Goal: Transaction & Acquisition: Purchase product/service

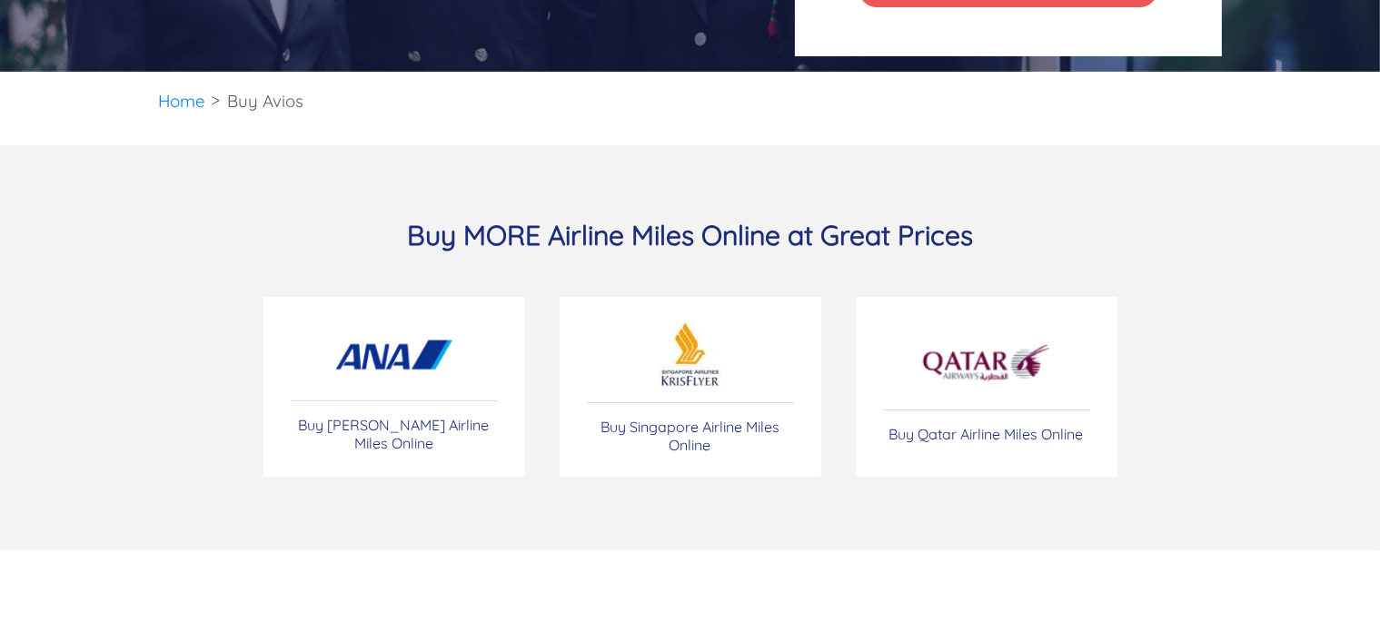
scroll to position [383, 0]
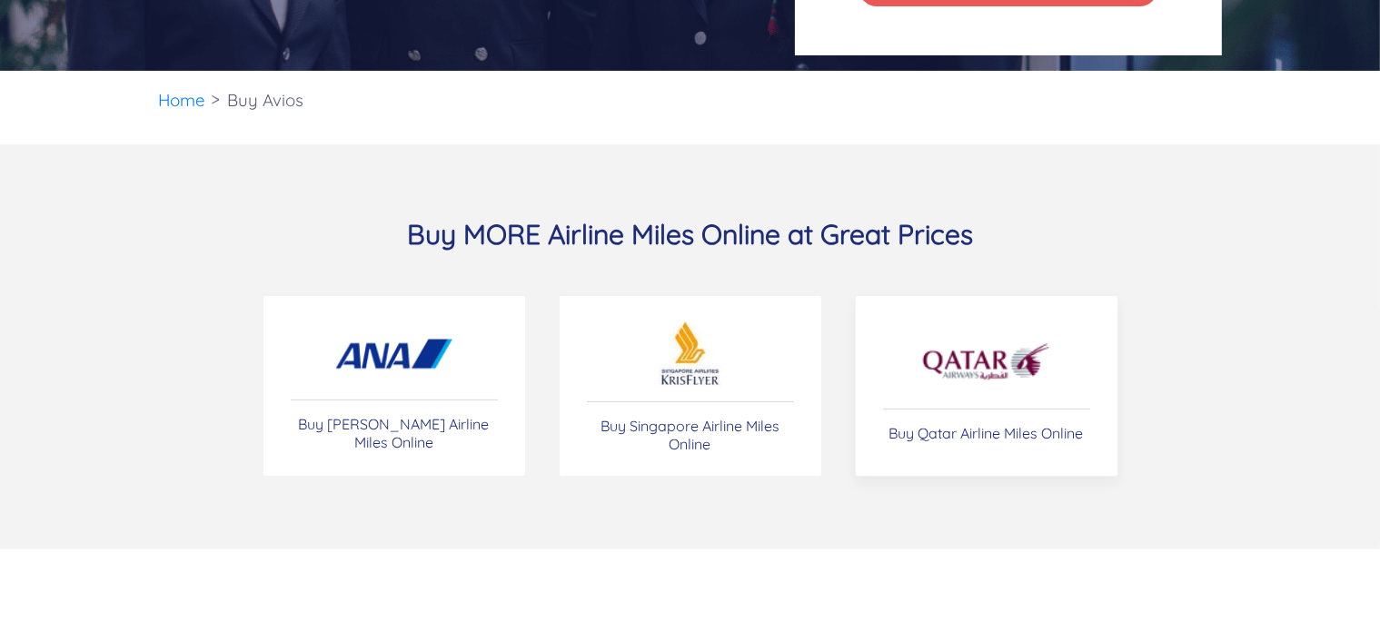
click at [965, 373] on img at bounding box center [986, 363] width 132 height 64
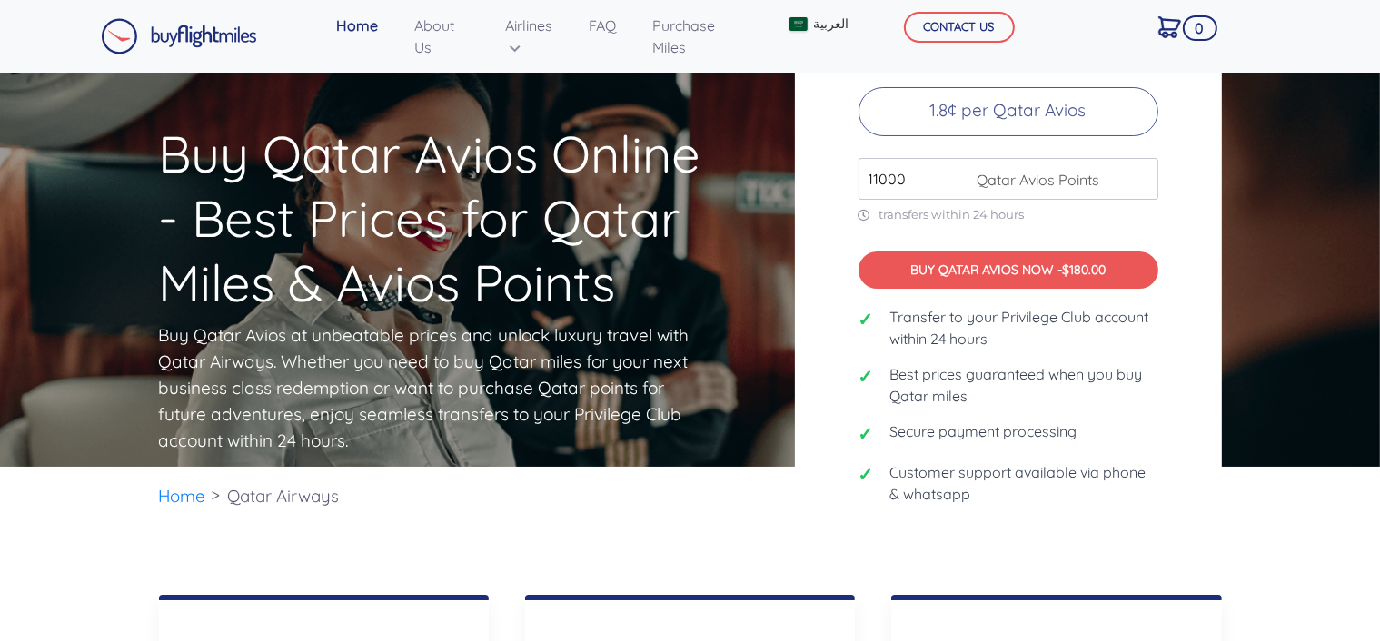
click at [1139, 187] on input "11000" at bounding box center [1008, 179] width 300 height 42
click at [1139, 187] on input "12000" at bounding box center [1008, 179] width 300 height 42
click at [1139, 187] on input "13000" at bounding box center [1008, 179] width 300 height 42
click at [1139, 187] on input "14000" at bounding box center [1008, 179] width 300 height 42
click at [1139, 187] on input "15000" at bounding box center [1008, 179] width 300 height 42
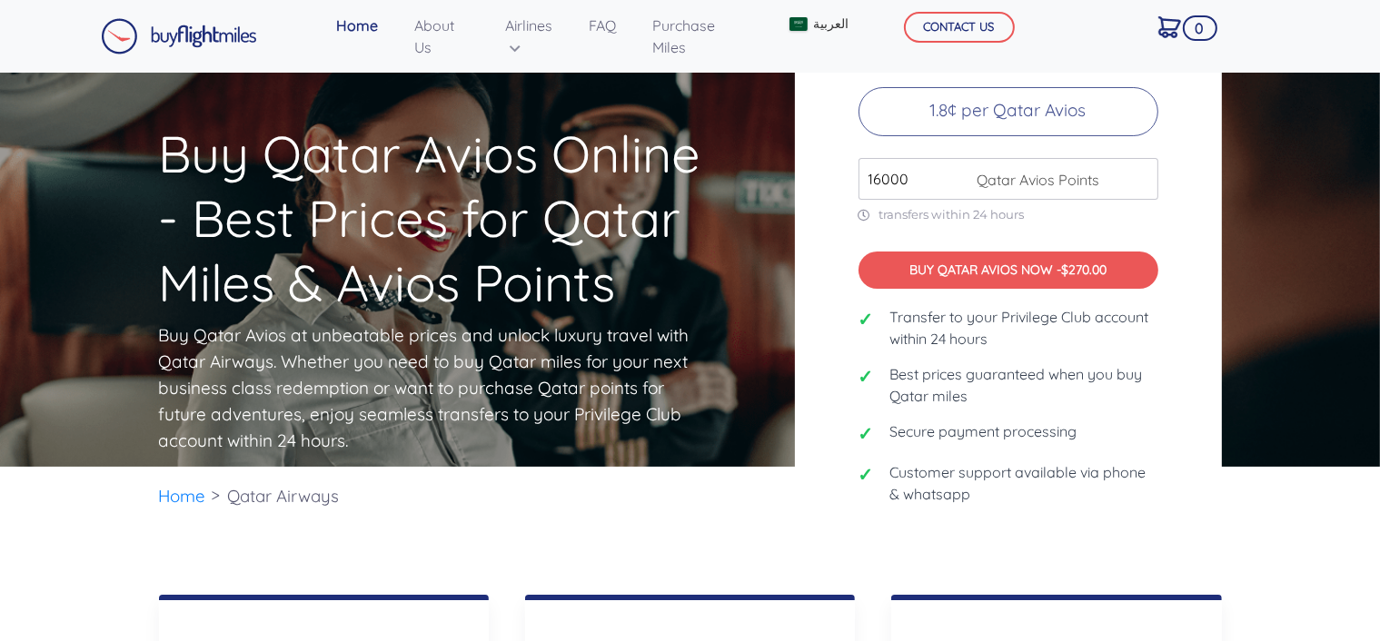
click at [1139, 187] on input "16000" at bounding box center [1008, 179] width 300 height 42
click at [1139, 187] on input "17000" at bounding box center [1008, 179] width 300 height 42
click at [1139, 187] on input "18000" at bounding box center [1008, 179] width 300 height 42
click at [1139, 187] on input "19000" at bounding box center [1008, 179] width 300 height 42
click at [1139, 187] on input "20000" at bounding box center [1008, 179] width 300 height 42
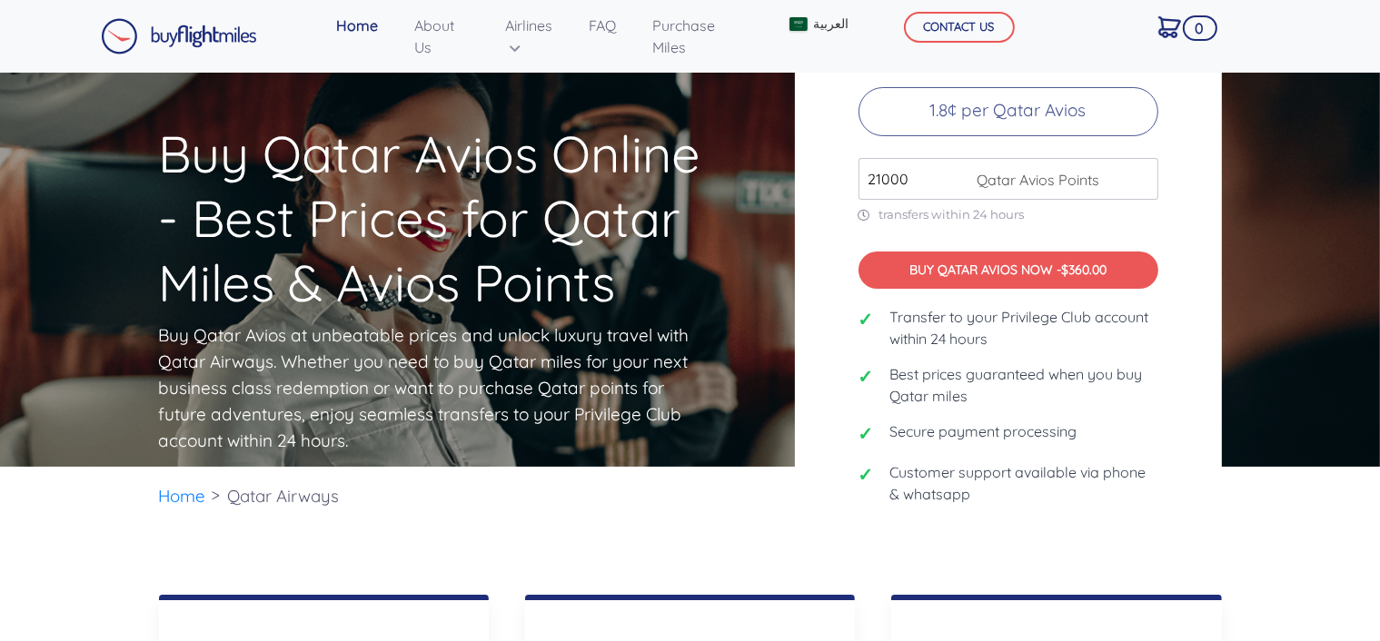
click at [1139, 187] on input "21000" at bounding box center [1008, 179] width 300 height 42
click at [1139, 187] on input "22000" at bounding box center [1008, 179] width 300 height 42
click at [1139, 187] on input "23000" at bounding box center [1008, 179] width 300 height 42
click at [1139, 187] on input "24000" at bounding box center [1008, 179] width 300 height 42
click at [1139, 187] on input "25000" at bounding box center [1008, 179] width 300 height 42
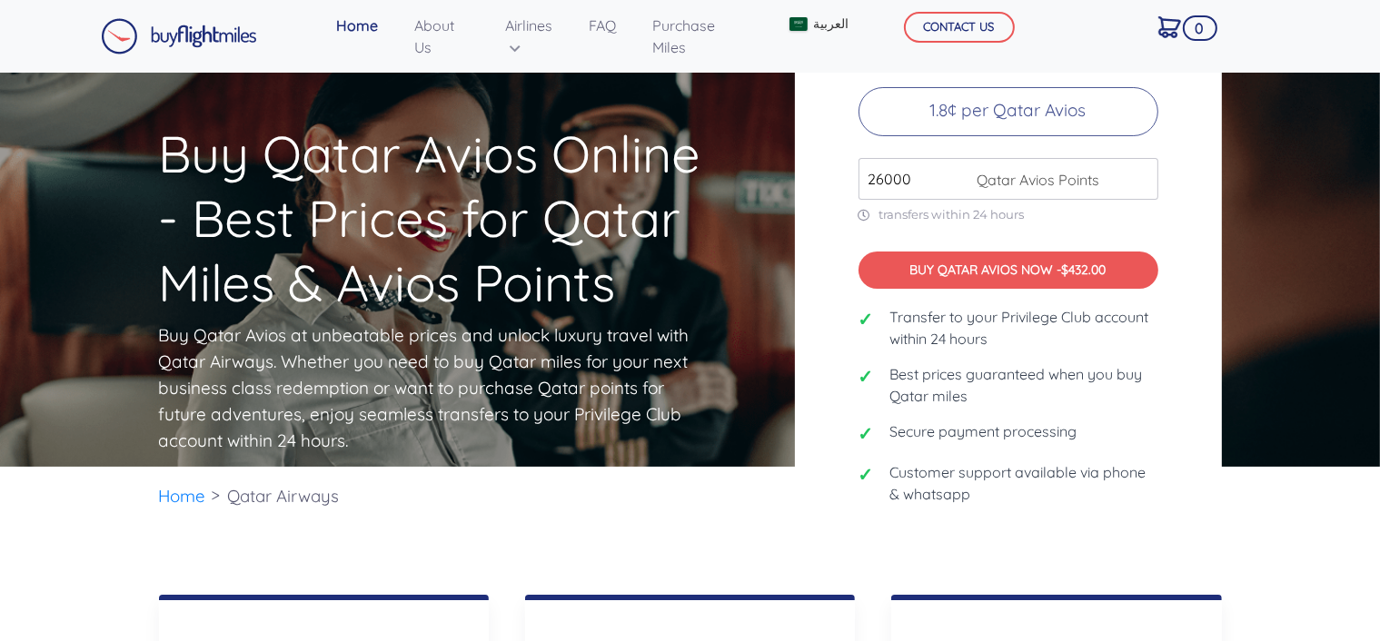
click at [1139, 187] on input "26000" at bounding box center [1008, 179] width 300 height 42
click at [1139, 187] on input "27000" at bounding box center [1008, 179] width 300 height 42
click at [1139, 187] on input "28000" at bounding box center [1008, 179] width 300 height 42
click at [1139, 187] on input "29000" at bounding box center [1008, 179] width 300 height 42
click at [1139, 187] on input "30000" at bounding box center [1008, 179] width 300 height 42
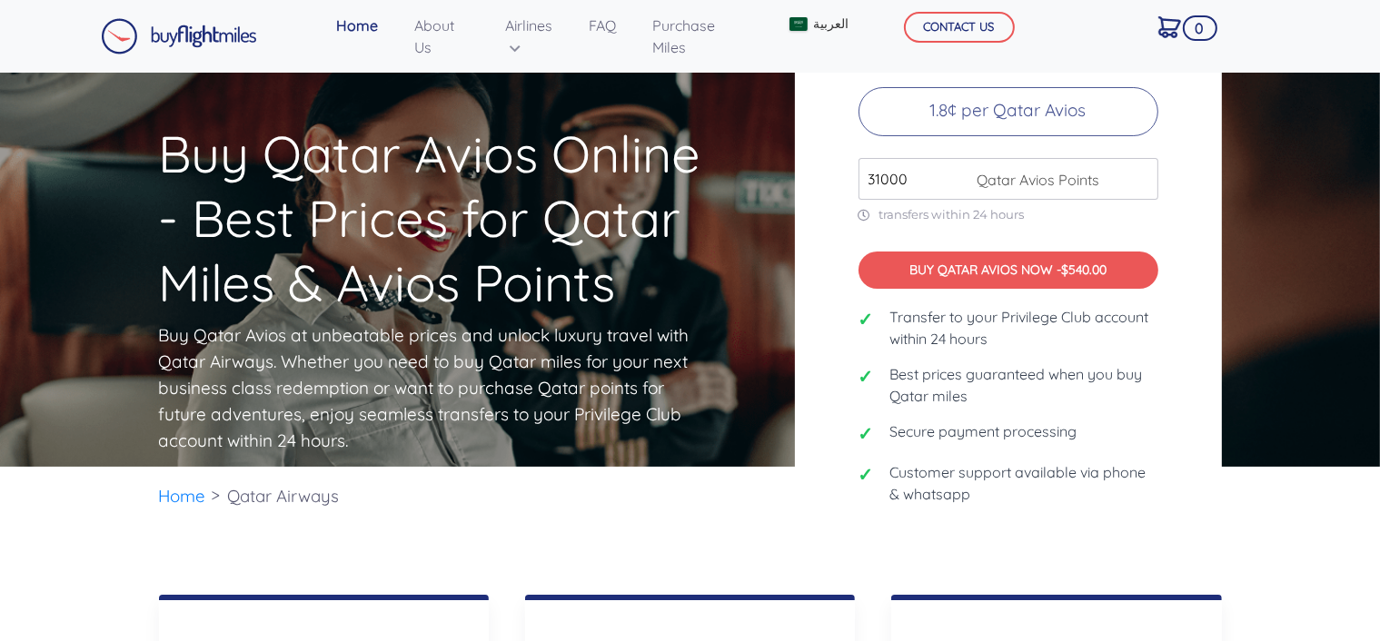
click at [1139, 187] on input "31000" at bounding box center [1008, 179] width 300 height 42
click at [1139, 187] on input "32000" at bounding box center [1008, 179] width 300 height 42
click at [1139, 187] on input "33000" at bounding box center [1008, 179] width 300 height 42
click at [1139, 187] on input "34000" at bounding box center [1008, 179] width 300 height 42
click at [1139, 187] on input "35000" at bounding box center [1008, 179] width 300 height 42
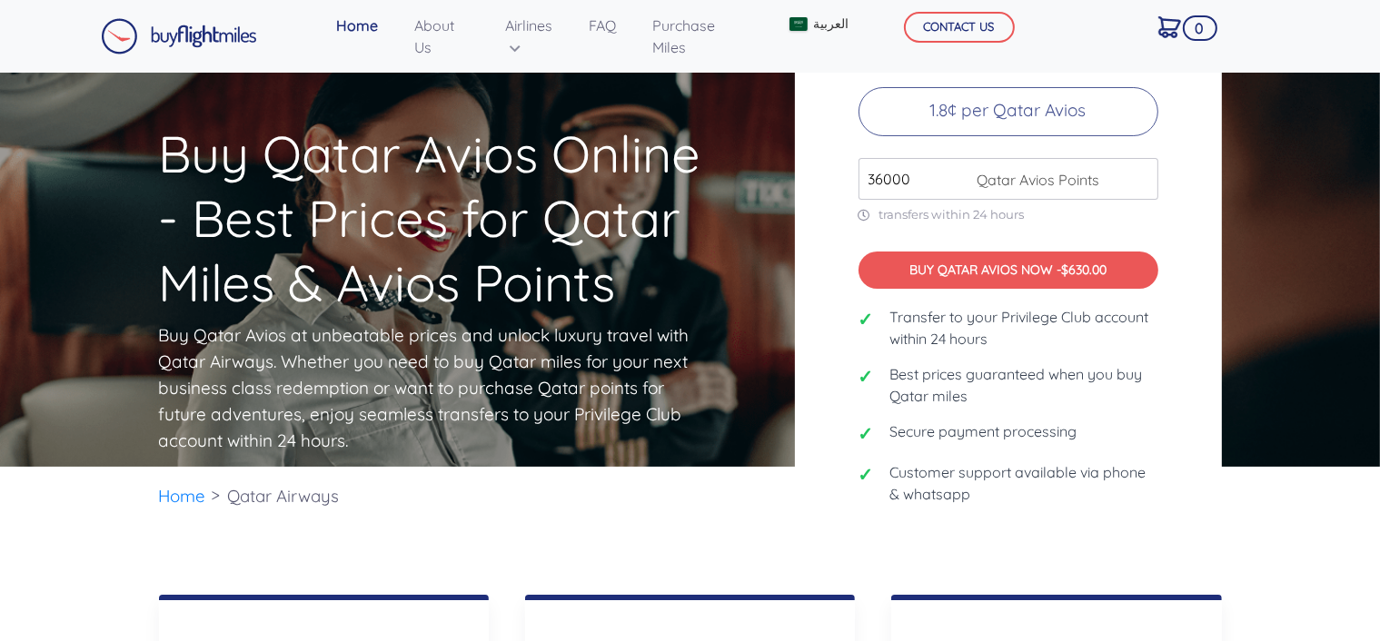
click at [1139, 187] on input "36000" at bounding box center [1008, 179] width 300 height 42
click at [1139, 187] on input "37000" at bounding box center [1008, 179] width 300 height 42
click at [1139, 187] on input "38000" at bounding box center [1008, 179] width 300 height 42
click at [1139, 187] on input "39000" at bounding box center [1008, 179] width 300 height 42
click at [1139, 187] on input "40000" at bounding box center [1008, 179] width 300 height 42
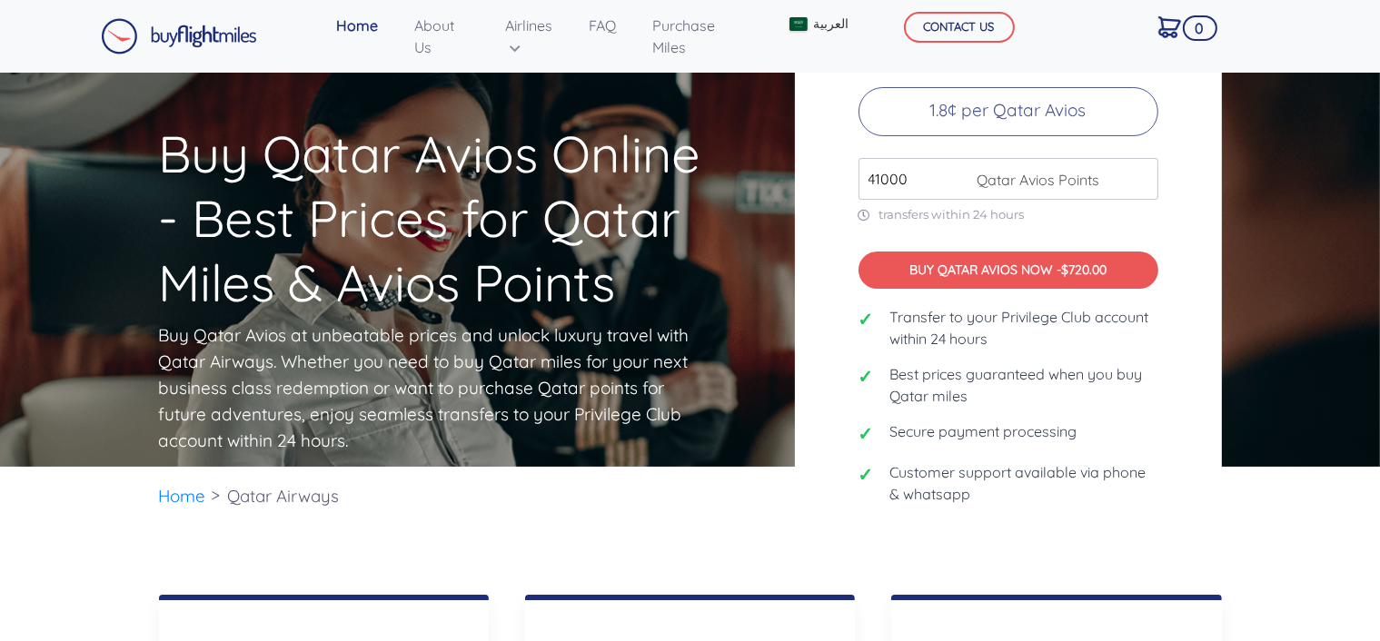
click at [1139, 187] on input "41000" at bounding box center [1008, 179] width 300 height 42
click at [1139, 187] on input "42000" at bounding box center [1008, 179] width 300 height 42
click at [1139, 187] on input "43000" at bounding box center [1008, 179] width 300 height 42
click at [1139, 187] on input "44000" at bounding box center [1008, 179] width 300 height 42
click at [1139, 187] on input "45000" at bounding box center [1008, 179] width 300 height 42
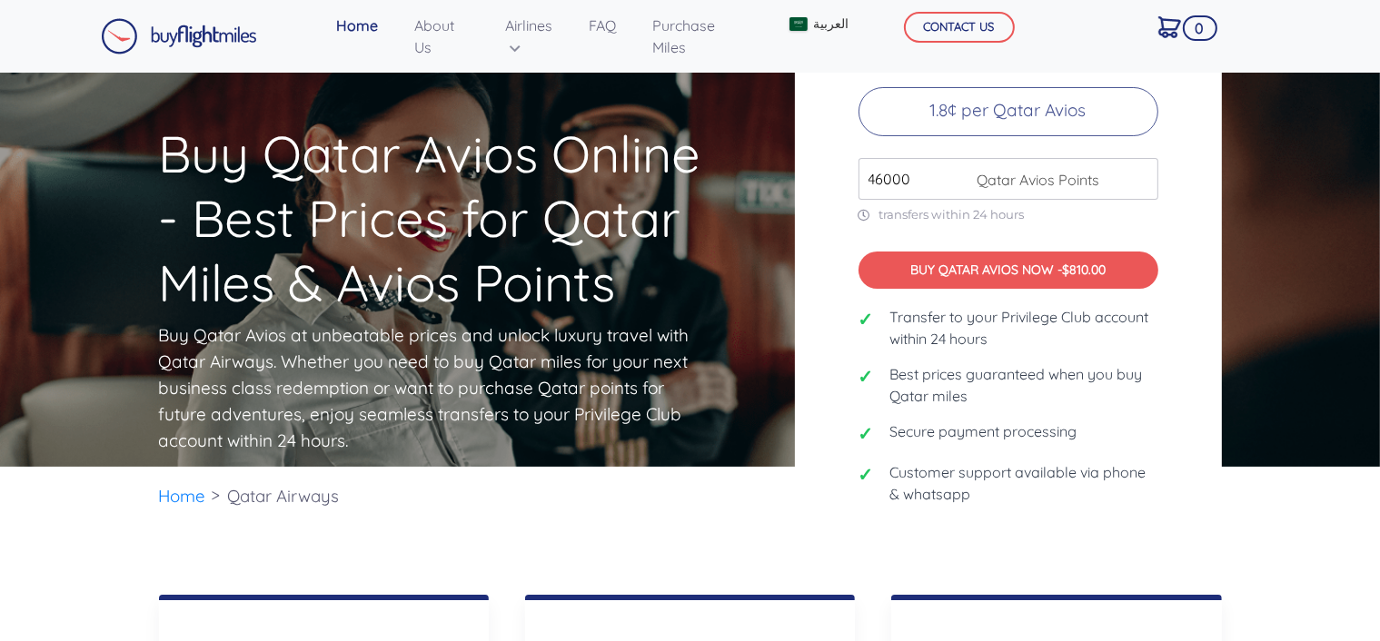
click at [1139, 187] on input "46000" at bounding box center [1008, 179] width 300 height 42
click at [1139, 187] on input "47000" at bounding box center [1008, 179] width 300 height 42
click at [1139, 187] on input "48000" at bounding box center [1008, 179] width 300 height 42
click at [1139, 187] on input "49000" at bounding box center [1008, 179] width 300 height 42
click at [1139, 187] on input "50000" at bounding box center [1008, 179] width 300 height 42
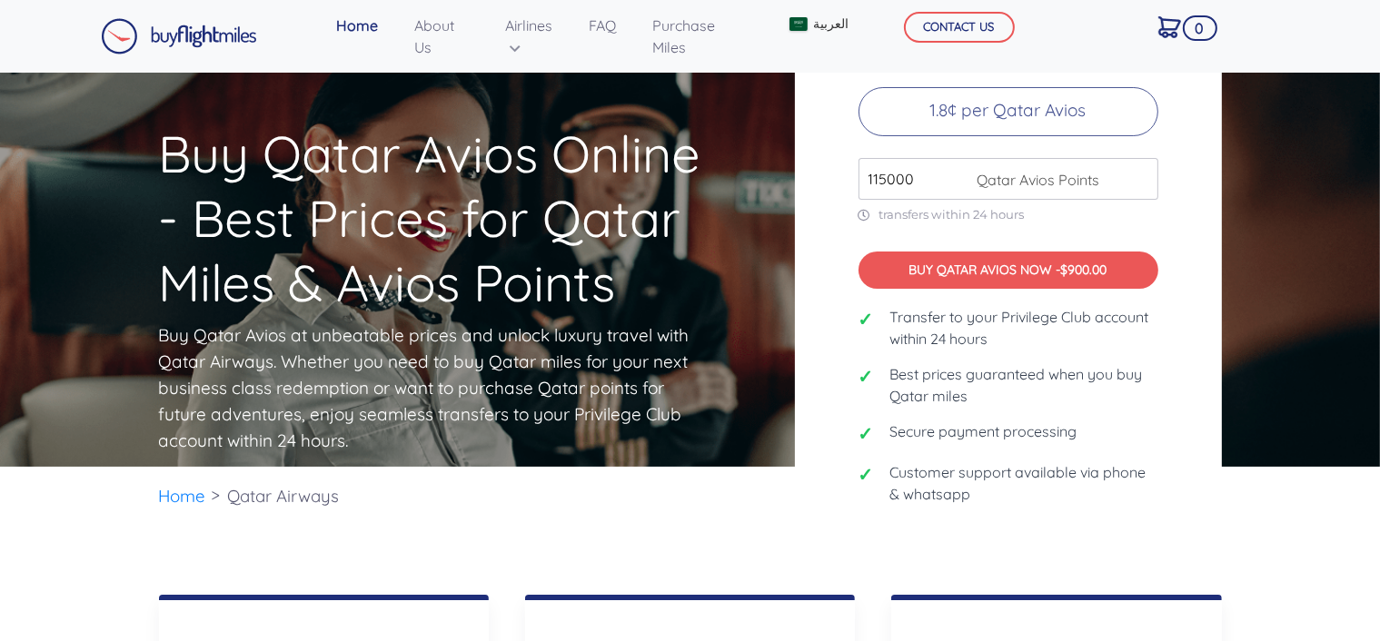
click at [1143, 187] on input "115000" at bounding box center [1008, 179] width 300 height 42
click at [1143, 194] on input "114000" at bounding box center [1008, 179] width 300 height 42
click at [1143, 194] on input "113000" at bounding box center [1008, 179] width 300 height 42
click at [1143, 194] on input "112000" at bounding box center [1008, 179] width 300 height 42
click at [1143, 194] on input "111000" at bounding box center [1008, 179] width 300 height 42
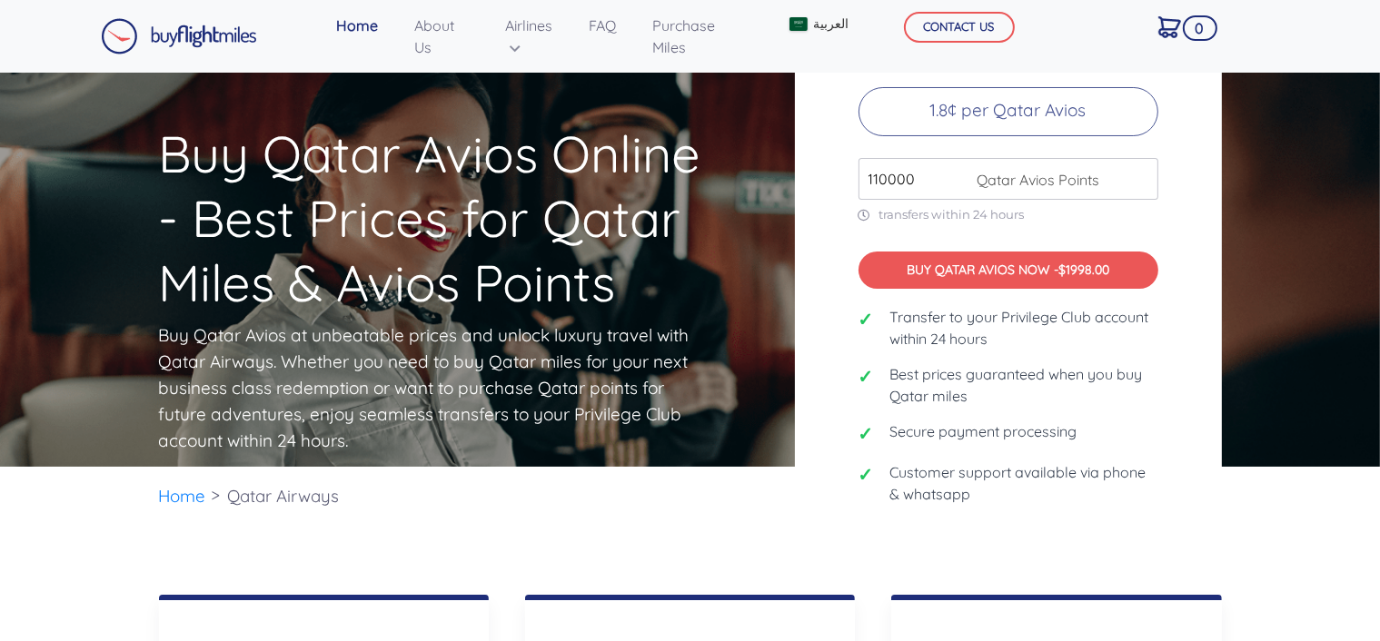
click at [1143, 194] on input "110000" at bounding box center [1008, 179] width 300 height 42
click at [1143, 194] on input "109000" at bounding box center [1008, 179] width 300 height 42
click at [1143, 194] on input "108000" at bounding box center [1008, 179] width 300 height 42
click at [1143, 194] on input "107000" at bounding box center [1008, 179] width 300 height 42
click at [1143, 194] on input "106000" at bounding box center [1008, 179] width 300 height 42
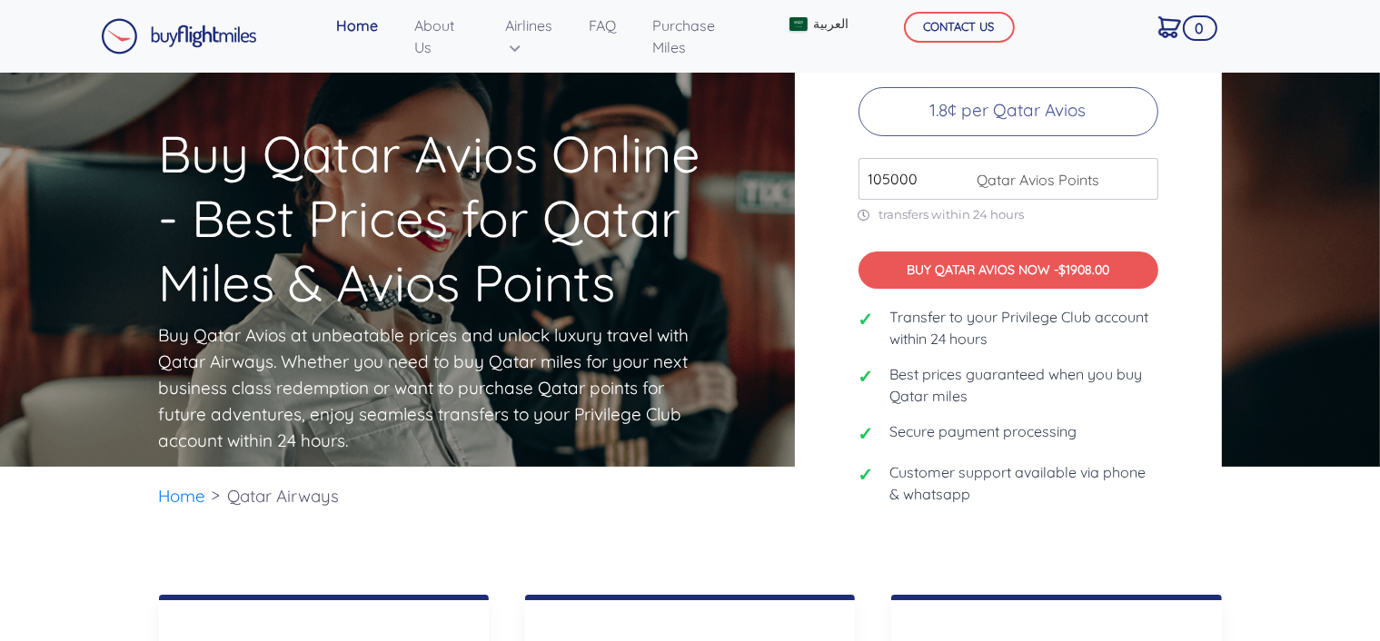
click at [1143, 194] on input "105000" at bounding box center [1008, 179] width 300 height 42
click at [1143, 194] on input "104000" at bounding box center [1008, 179] width 300 height 42
click at [1143, 194] on input "103000" at bounding box center [1008, 179] width 300 height 42
click at [1143, 194] on input "102000" at bounding box center [1008, 179] width 300 height 42
click at [1143, 194] on input "101000" at bounding box center [1008, 179] width 300 height 42
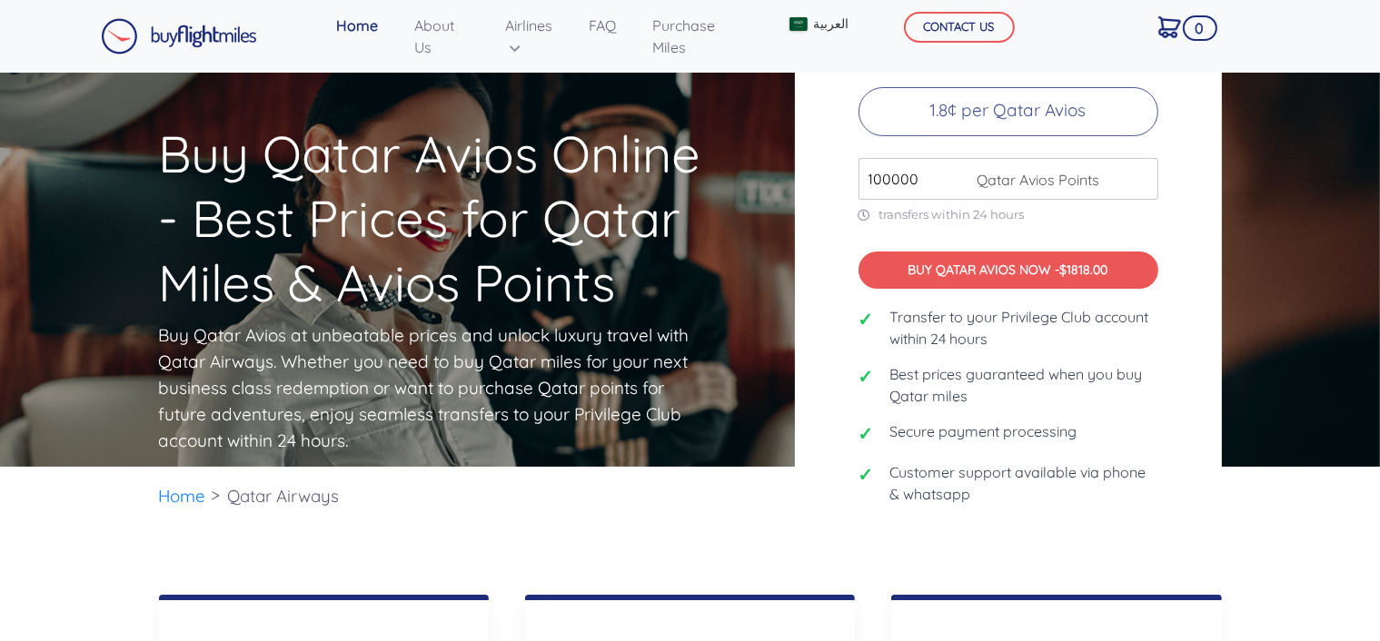
type input "100000"
click at [1143, 194] on input "100000" at bounding box center [1008, 179] width 300 height 42
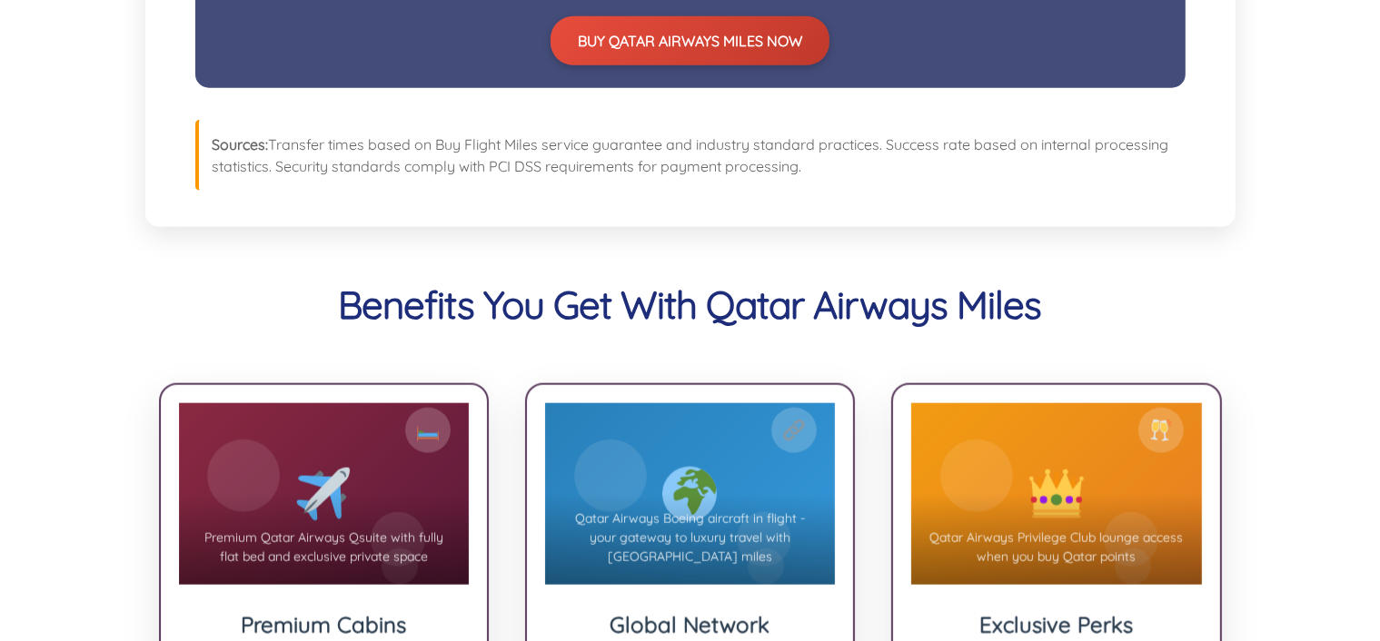
scroll to position [1726, 0]
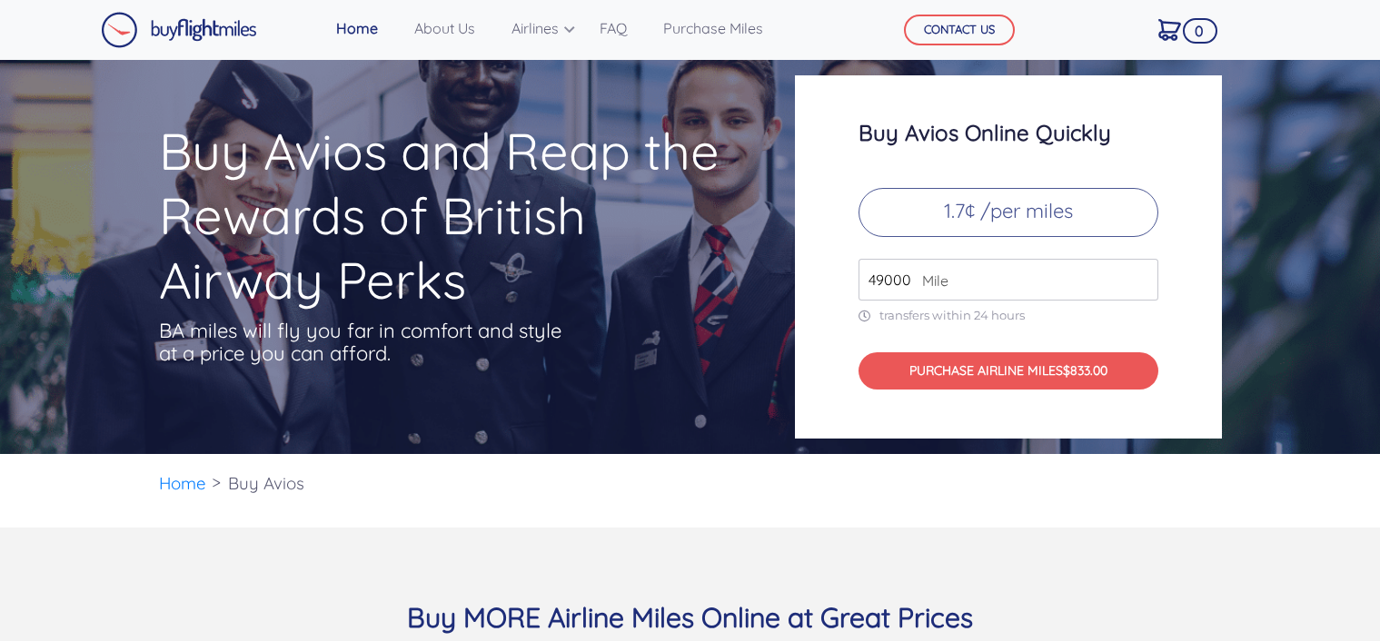
scroll to position [383, 0]
